Goal: Navigation & Orientation: Find specific page/section

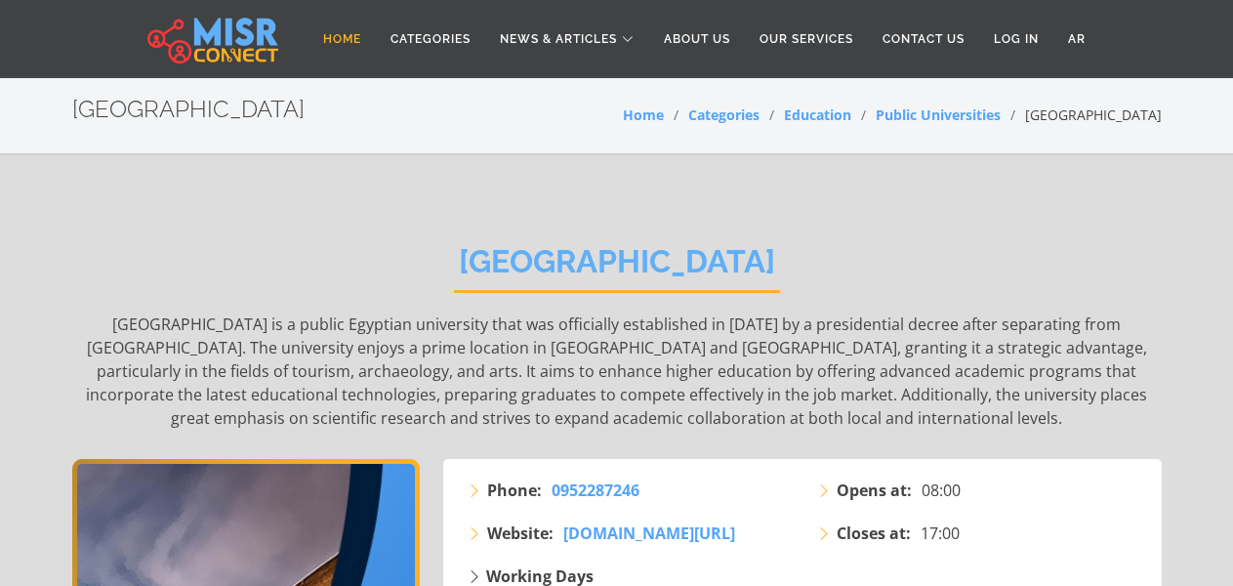
click at [308, 56] on link "Home" at bounding box center [341, 38] width 67 height 37
click at [308, 48] on link "Home" at bounding box center [341, 38] width 67 height 37
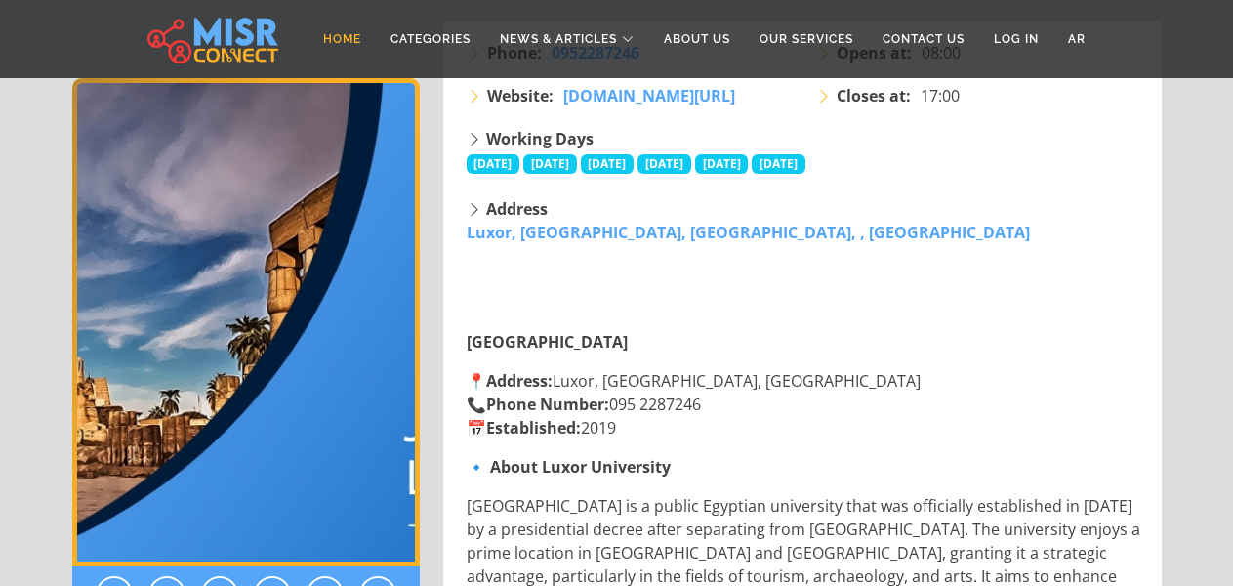
scroll to position [508, 0]
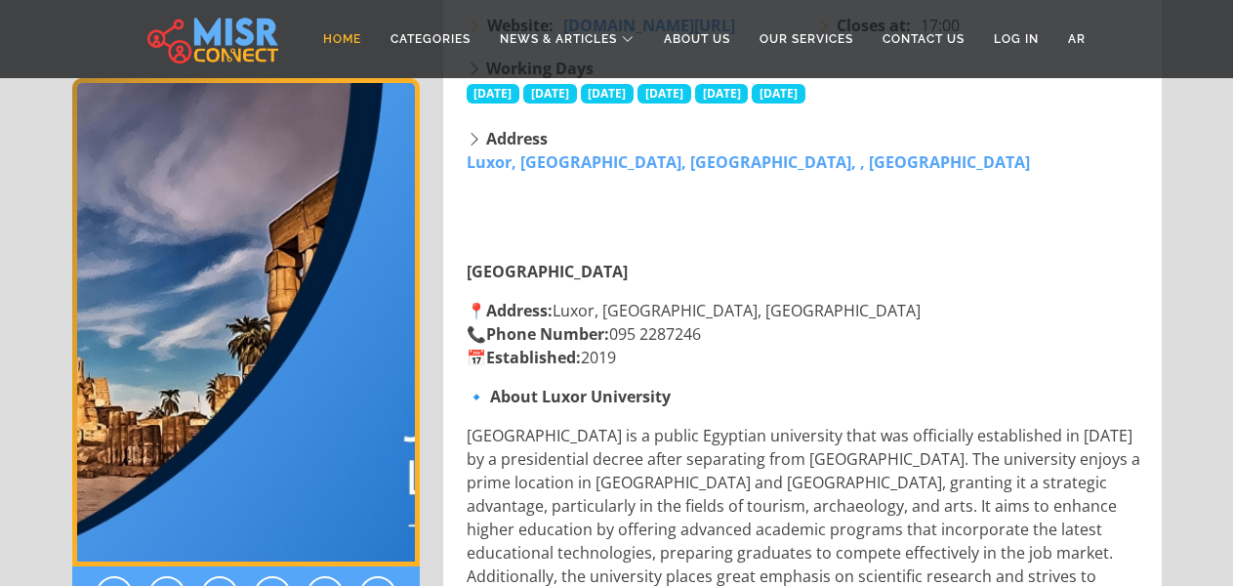
click at [341, 37] on link "Home" at bounding box center [341, 38] width 67 height 37
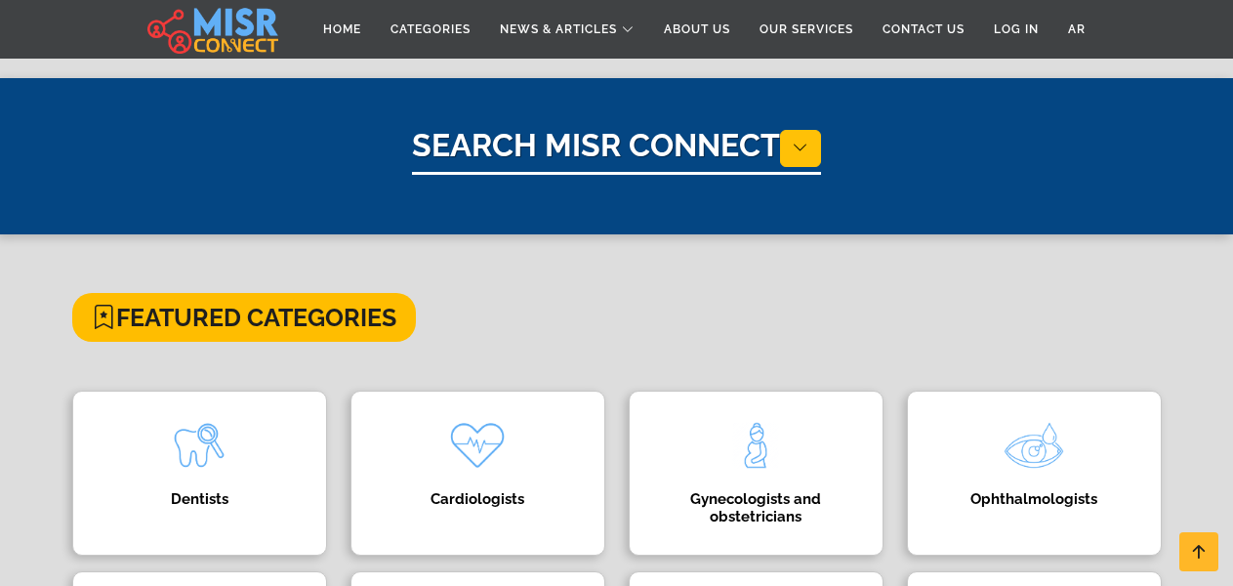
click at [319, 27] on link "Home" at bounding box center [341, 29] width 67 height 37
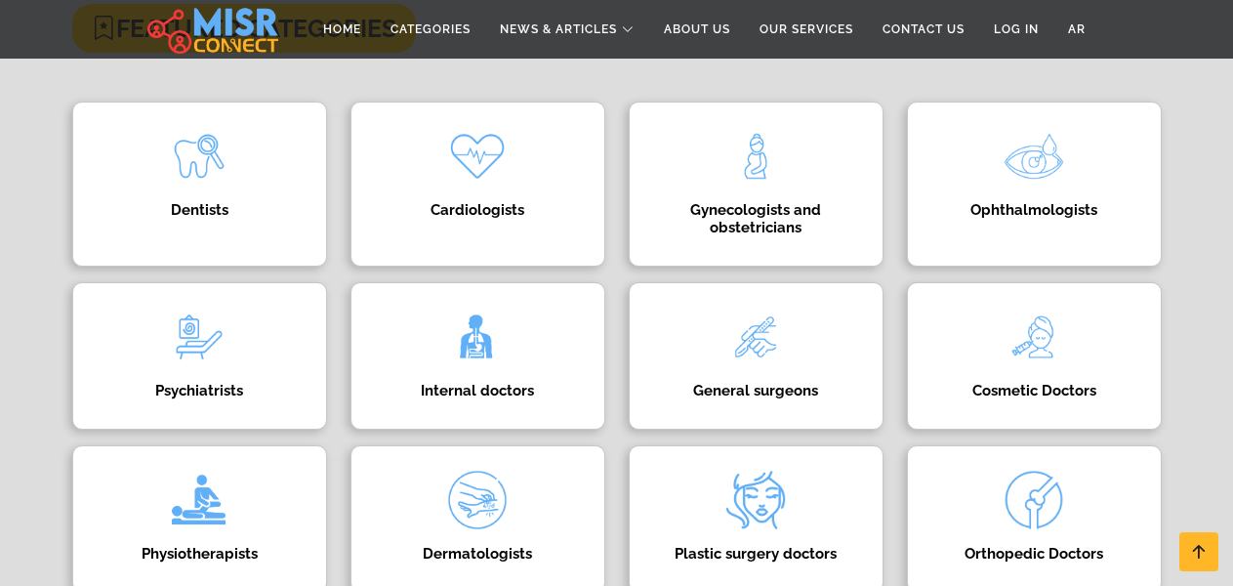
scroll to position [53, 0]
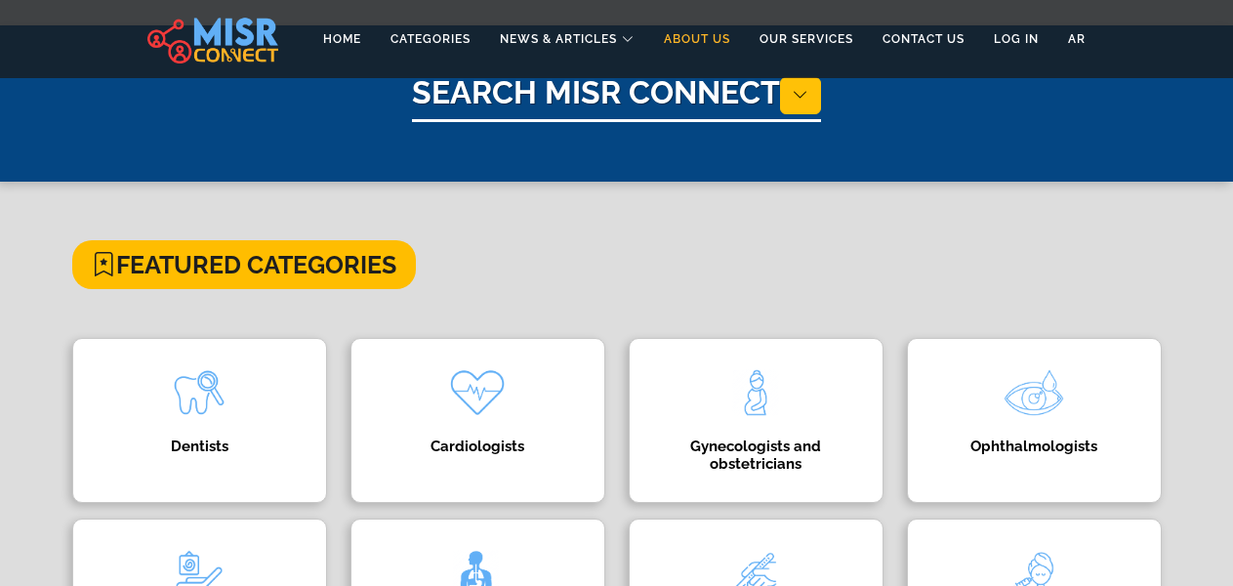
click at [700, 36] on link "About Us" at bounding box center [697, 38] width 96 height 37
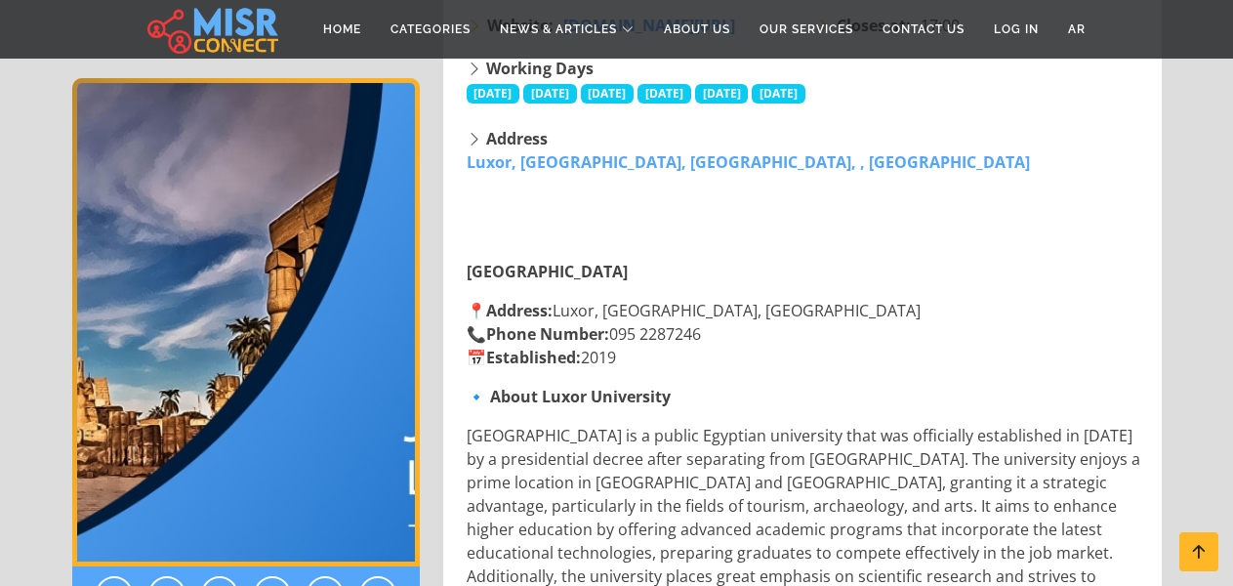
scroll to position [508, 0]
click at [684, 42] on link "About Us" at bounding box center [697, 29] width 96 height 37
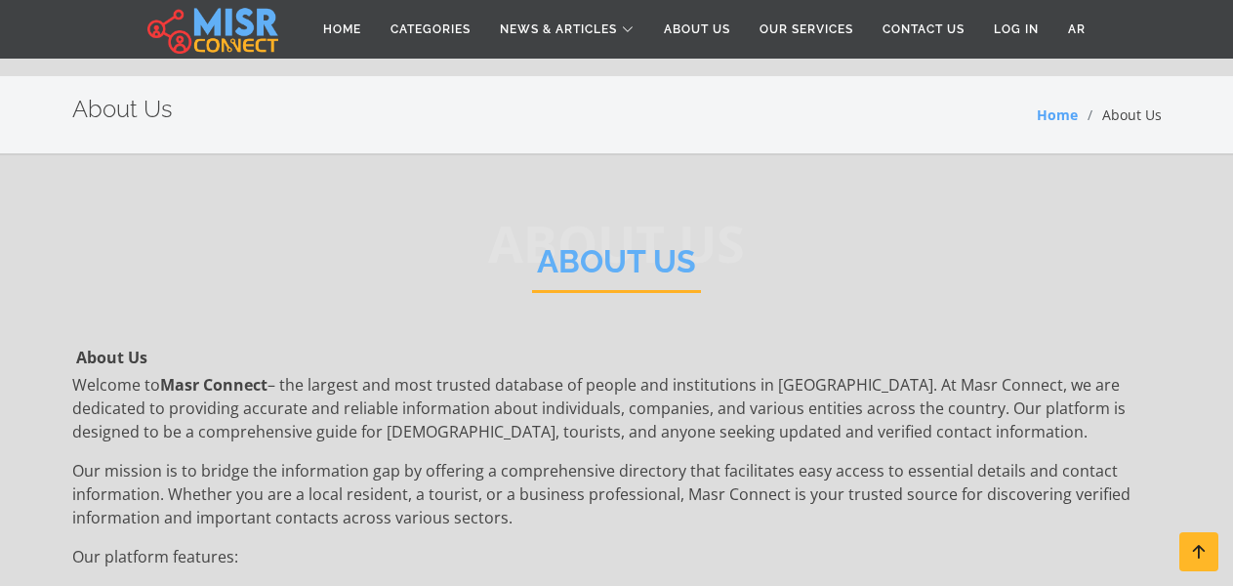
scroll to position [1217, 0]
